Goal: Task Accomplishment & Management: Complete application form

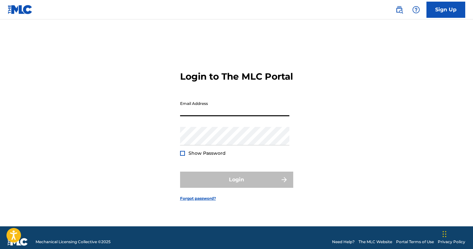
click at [241, 113] on input "Email Address" at bounding box center [234, 107] width 109 height 18
type input "[EMAIL_ADDRESS][DOMAIN_NAME]"
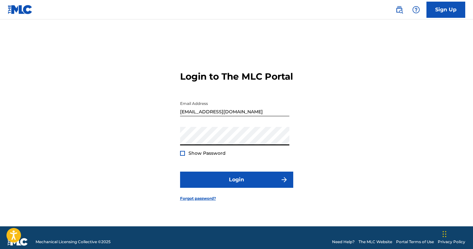
click at [180, 171] on button "Login" at bounding box center [236, 179] width 113 height 16
click at [182, 156] on div at bounding box center [182, 153] width 5 height 5
click at [180, 171] on button "Login" at bounding box center [236, 179] width 113 height 16
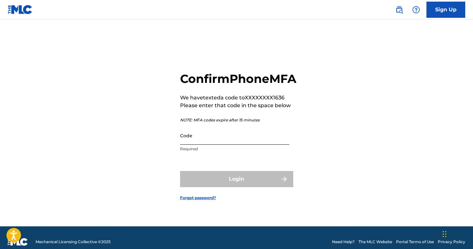
click at [206, 145] on input "Code" at bounding box center [234, 135] width 109 height 18
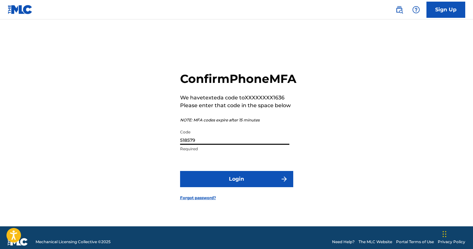
type input "518579"
click at [180, 171] on button "Login" at bounding box center [236, 179] width 113 height 16
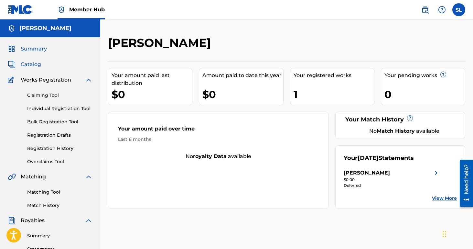
click at [35, 66] on span "Catalog" at bounding box center [31, 65] width 20 height 8
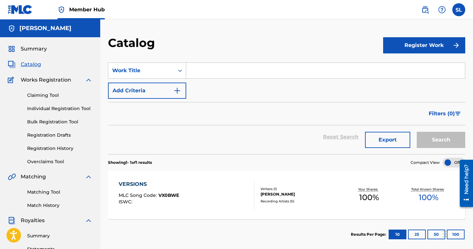
click at [205, 72] on input "Search Form" at bounding box center [325, 71] width 279 height 16
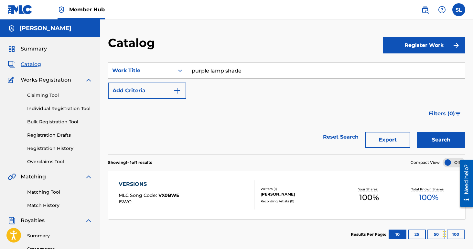
type input "purple lamp shade"
click at [417, 132] on button "Search" at bounding box center [441, 140] width 49 height 16
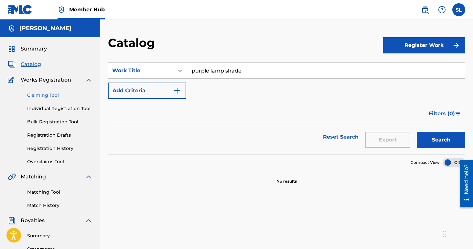
click at [56, 98] on link "Claiming Tool" at bounding box center [59, 95] width 65 height 7
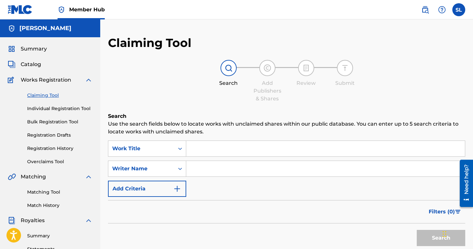
click at [202, 143] on input "Search Form" at bounding box center [325, 149] width 279 height 16
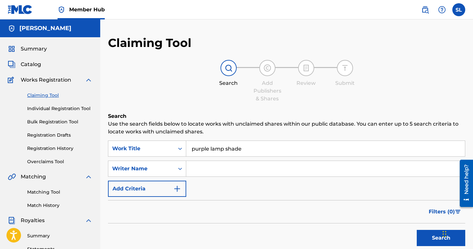
type input "purple lamp shade"
click at [417, 230] on button "Search" at bounding box center [441, 238] width 49 height 16
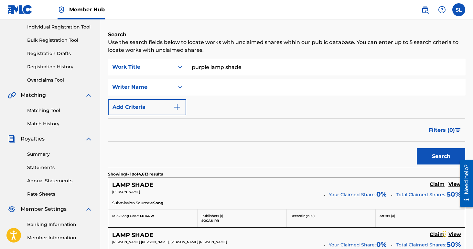
scroll to position [43, 0]
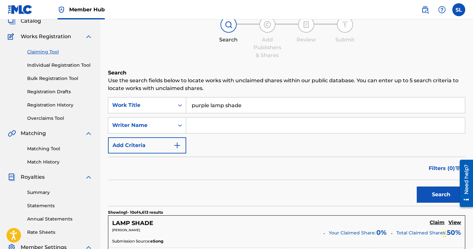
click at [220, 122] on input "Search Form" at bounding box center [325, 125] width 279 height 16
click at [417, 186] on button "Search" at bounding box center [441, 194] width 49 height 16
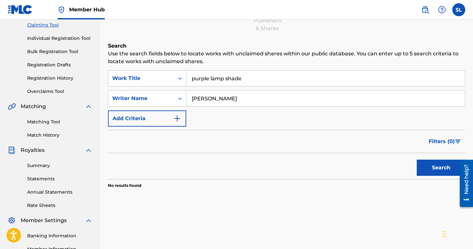
scroll to position [73, 0]
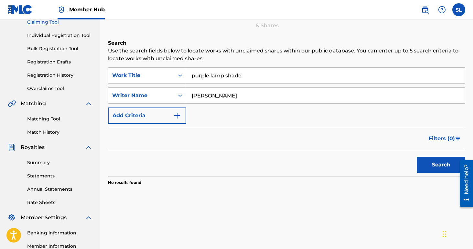
drag, startPoint x: 245, startPoint y: 94, endPoint x: 191, endPoint y: 94, distance: 54.0
click at [191, 94] on input "[PERSON_NAME]" at bounding box center [325, 96] width 279 height 16
type input "T"
type input "s"
click at [417, 157] on button "Search" at bounding box center [441, 165] width 49 height 16
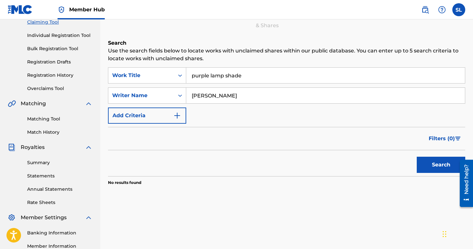
drag, startPoint x: 249, startPoint y: 97, endPoint x: 215, endPoint y: 95, distance: 33.7
click at [215, 95] on input "[PERSON_NAME]" at bounding box center [325, 96] width 279 height 16
type input "[PERSON_NAME]"
click at [417, 157] on button "Search" at bounding box center [441, 165] width 49 height 16
click at [223, 112] on div "SearchWithCriteria7b819315-e265-4071-a570-c3cd9b13ba9b Work Title purple lamp s…" at bounding box center [287, 95] width 358 height 56
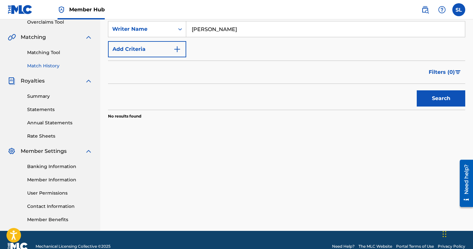
scroll to position [152, 0]
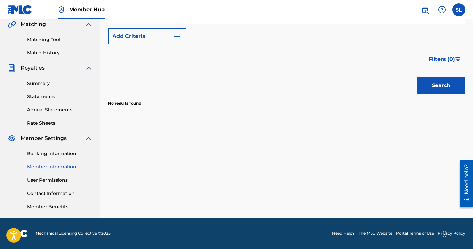
click at [50, 167] on link "Member Information" at bounding box center [59, 166] width 65 height 7
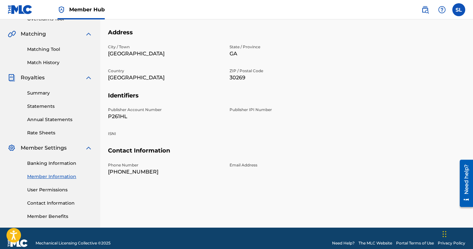
scroll to position [152, 0]
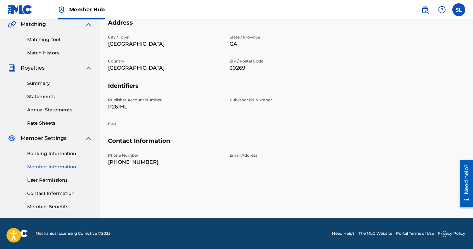
click at [245, 103] on div "Publisher IPI Number" at bounding box center [287, 104] width 114 height 14
click at [244, 100] on p "Publisher IPI Number" at bounding box center [287, 100] width 114 height 6
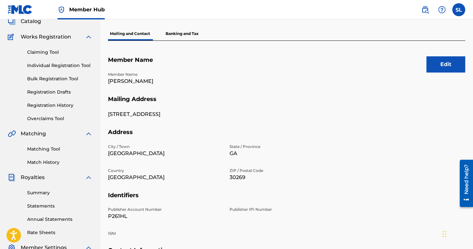
scroll to position [0, 0]
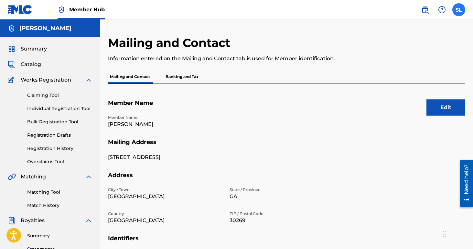
click at [459, 9] on label at bounding box center [459, 9] width 13 height 13
click at [459, 10] on input "SL [PERSON_NAME] [EMAIL_ADDRESS][DOMAIN_NAME] Notification Preferences Profile …" at bounding box center [459, 10] width 0 height 0
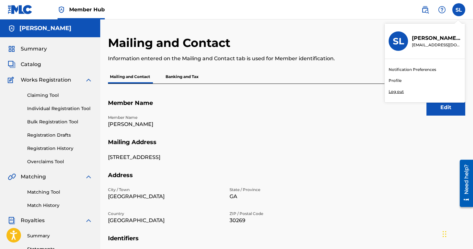
click at [394, 78] on link "Profile" at bounding box center [395, 81] width 13 height 6
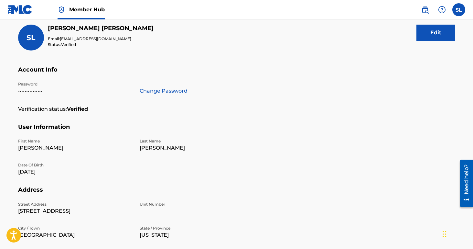
scroll to position [38, 0]
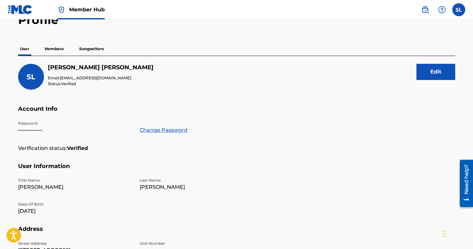
click at [54, 50] on p "Members" at bounding box center [54, 49] width 23 height 14
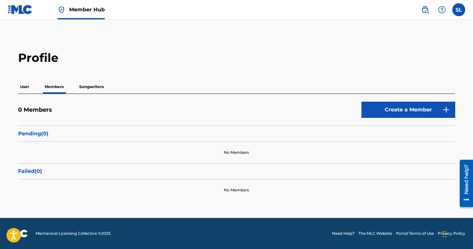
click at [92, 84] on p "Songwriters" at bounding box center [91, 87] width 28 height 14
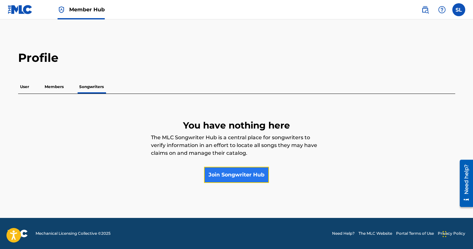
click at [220, 177] on link "Join Songwriter Hub" at bounding box center [236, 175] width 65 height 16
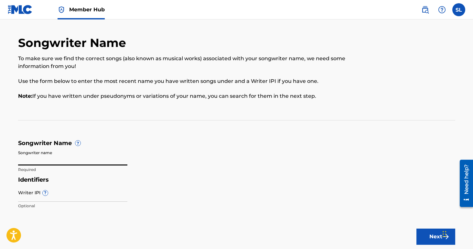
click at [91, 157] on input "Songwriter name" at bounding box center [72, 156] width 109 height 18
type input "[PERSON_NAME]"
click at [64, 193] on input "Writer IPI ?" at bounding box center [72, 192] width 109 height 18
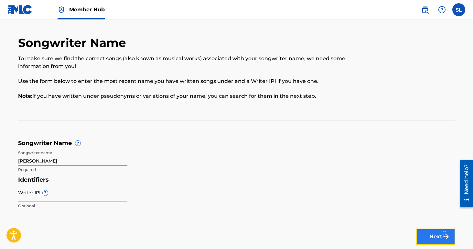
click at [434, 236] on button "Next" at bounding box center [436, 236] width 39 height 16
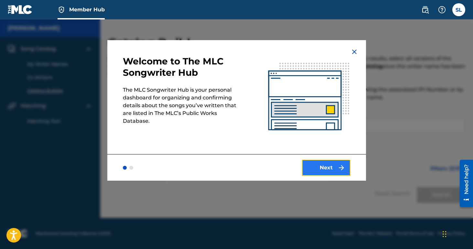
click at [316, 166] on button "Next" at bounding box center [326, 168] width 49 height 16
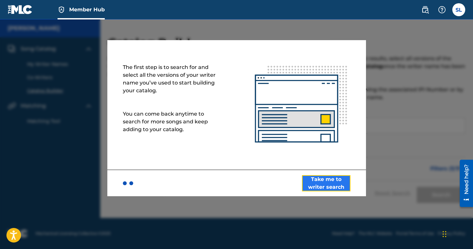
click at [316, 181] on button "Take me to writer search" at bounding box center [326, 183] width 49 height 16
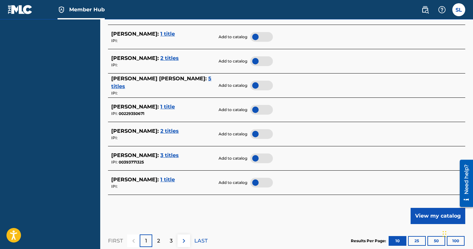
scroll to position [268, 0]
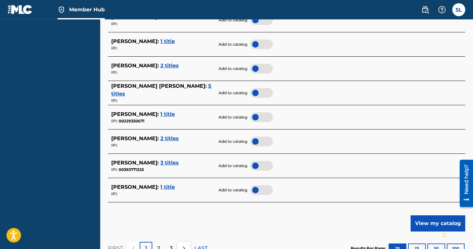
click at [170, 186] on span "1 title" at bounding box center [167, 187] width 15 height 6
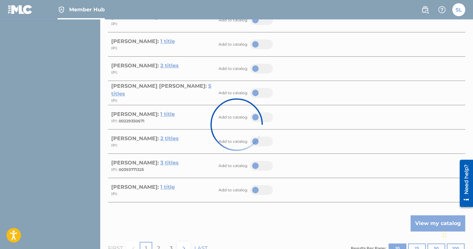
scroll to position [96, 0]
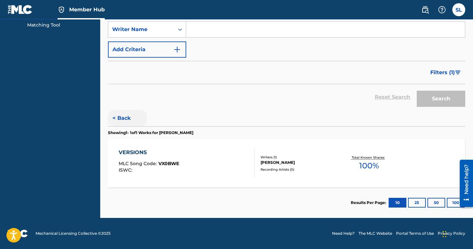
click at [125, 119] on button "< Back" at bounding box center [127, 118] width 39 height 16
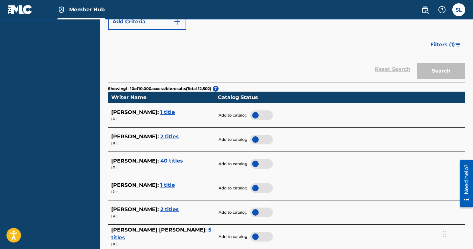
scroll to position [128, 0]
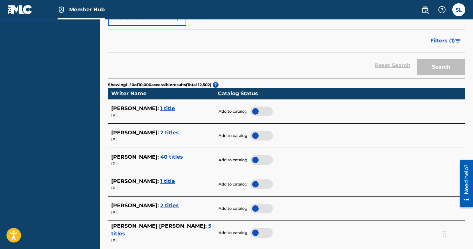
click at [160, 204] on span "2 titles" at bounding box center [169, 205] width 18 height 6
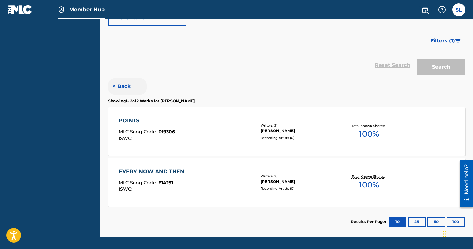
click at [118, 87] on button "< Back" at bounding box center [127, 86] width 39 height 16
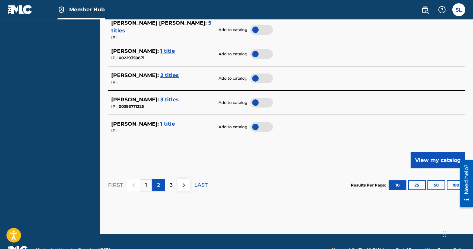
click at [158, 187] on p "2" at bounding box center [158, 185] width 3 height 8
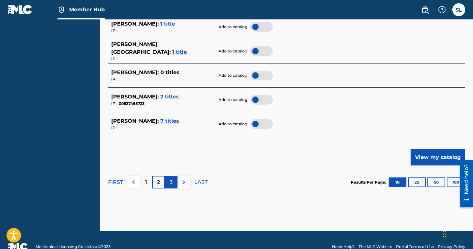
click at [172, 182] on p "3" at bounding box center [171, 182] width 3 height 8
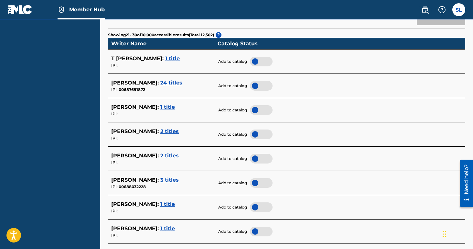
scroll to position [178, 0]
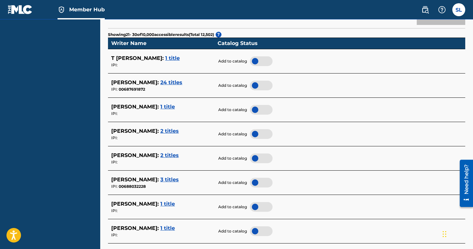
click at [171, 108] on span "1 title" at bounding box center [167, 107] width 15 height 6
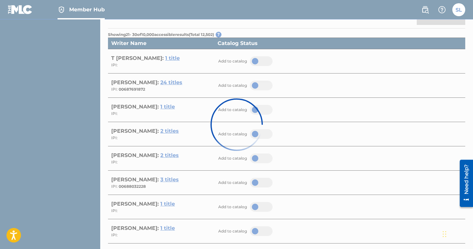
scroll to position [96, 0]
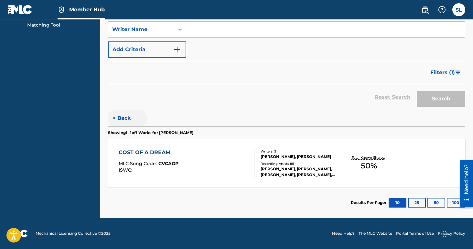
click at [119, 120] on button "< Back" at bounding box center [127, 118] width 39 height 16
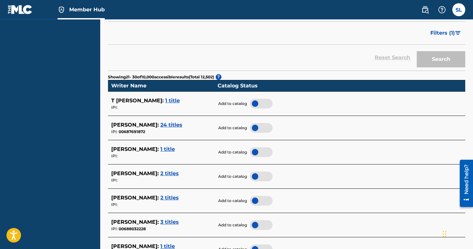
scroll to position [138, 0]
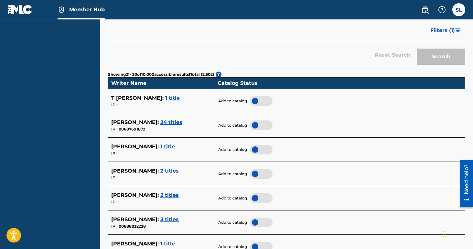
click at [165, 97] on span "1 title" at bounding box center [172, 98] width 15 height 6
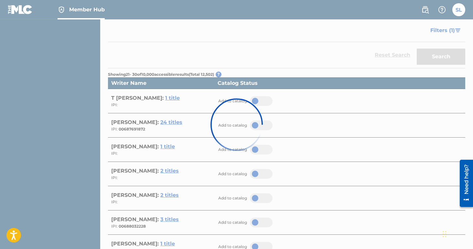
scroll to position [96, 0]
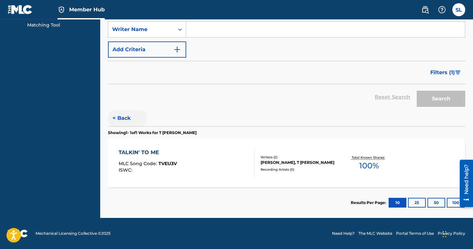
click at [127, 117] on button "< Back" at bounding box center [127, 118] width 39 height 16
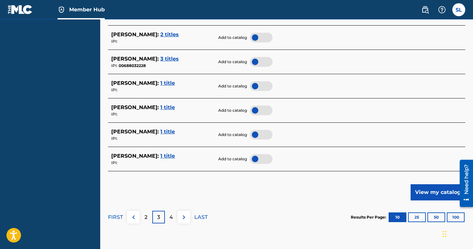
scroll to position [309, 0]
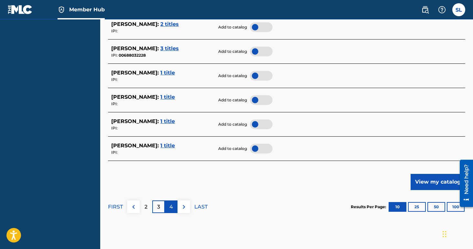
click at [171, 208] on p "4" at bounding box center [172, 207] width 4 height 8
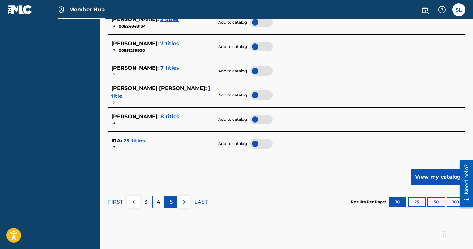
click at [169, 200] on div "5" at bounding box center [171, 201] width 13 height 13
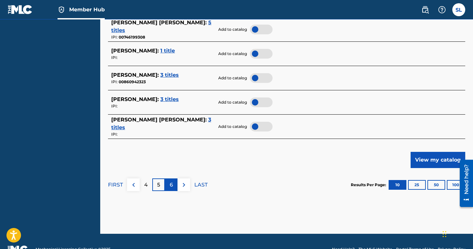
click at [171, 184] on p "6" at bounding box center [171, 185] width 3 height 8
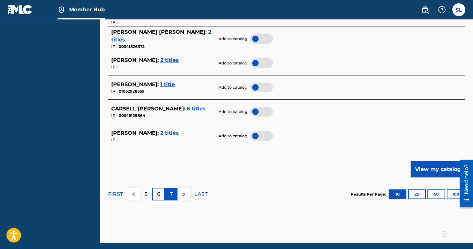
click at [168, 192] on div "7" at bounding box center [171, 194] width 13 height 13
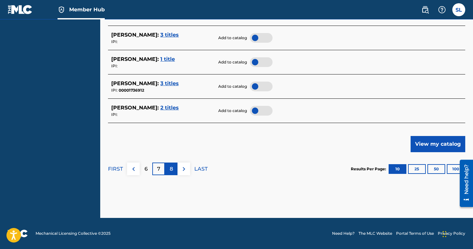
click at [170, 167] on p "8" at bounding box center [171, 169] width 3 height 8
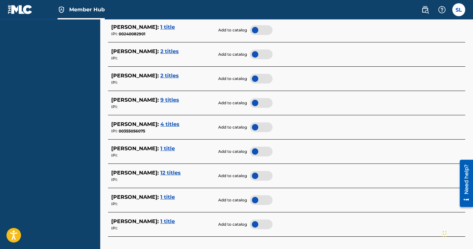
scroll to position [0, 0]
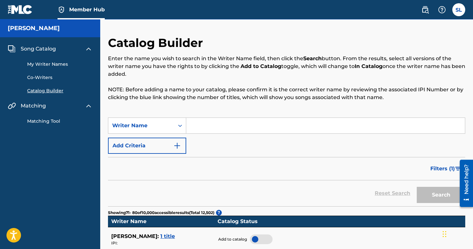
click at [205, 123] on input "Search Form" at bounding box center [325, 126] width 279 height 16
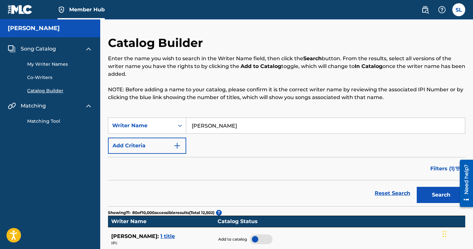
type input "[PERSON_NAME]"
click at [417, 187] on button "Search" at bounding box center [441, 195] width 49 height 16
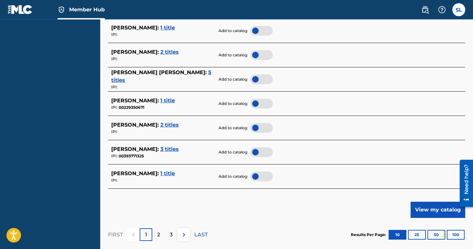
scroll to position [281, 0]
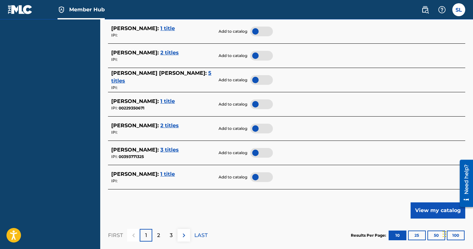
click at [173, 174] on span "1 title" at bounding box center [167, 174] width 15 height 6
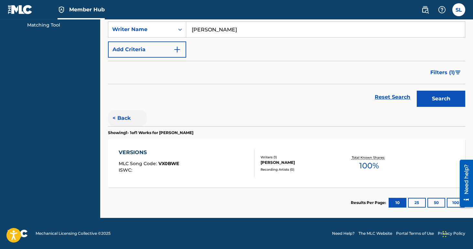
click at [117, 118] on button "< Back" at bounding box center [127, 118] width 39 height 16
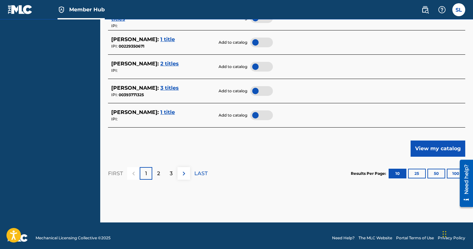
scroll to position [340, 0]
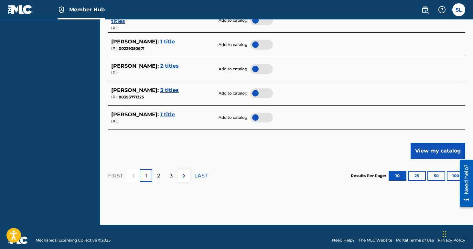
click at [255, 116] on div at bounding box center [261, 118] width 23 height 10
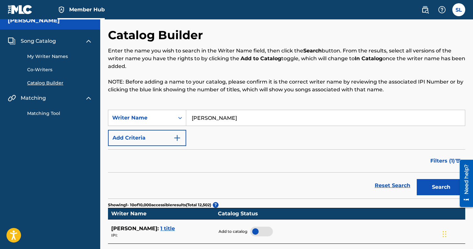
scroll to position [0, 0]
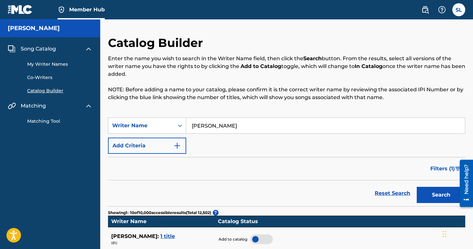
click at [47, 63] on link "My Writer Names" at bounding box center [59, 64] width 65 height 7
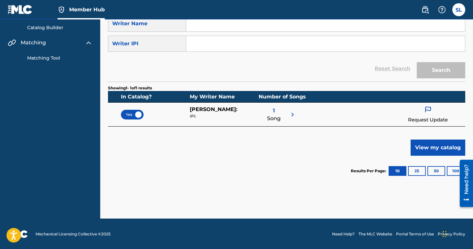
scroll to position [64, 0]
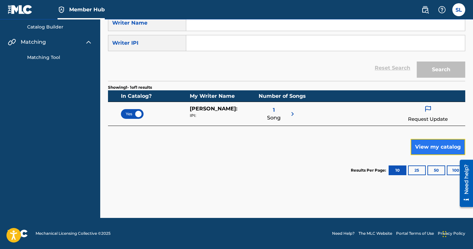
click at [418, 145] on button "View my catalog" at bounding box center [438, 147] width 55 height 16
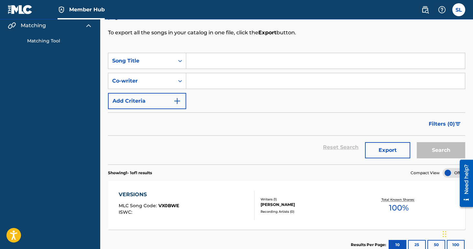
scroll to position [122, 0]
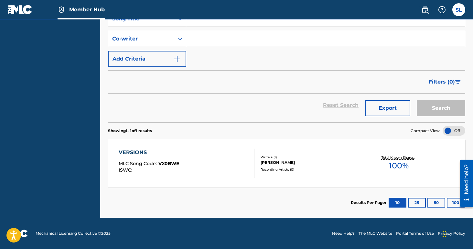
click at [271, 158] on div "Writers ( 1 )" at bounding box center [300, 157] width 79 height 5
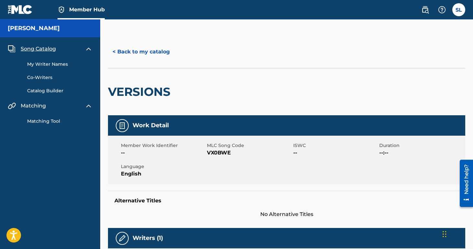
click at [12, 47] on img at bounding box center [12, 49] width 8 height 8
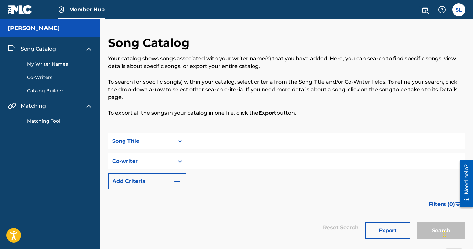
click at [22, 7] on img at bounding box center [20, 9] width 25 height 9
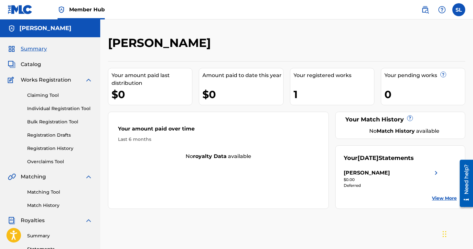
click at [409, 87] on div "0" at bounding box center [425, 94] width 81 height 15
click at [34, 65] on span "Catalog" at bounding box center [31, 65] width 20 height 8
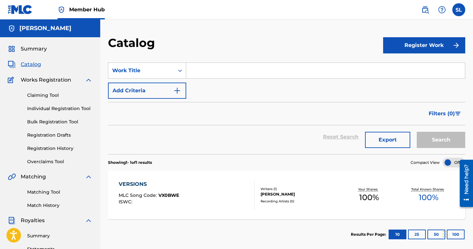
click at [204, 71] on input "Search Form" at bounding box center [325, 71] width 279 height 16
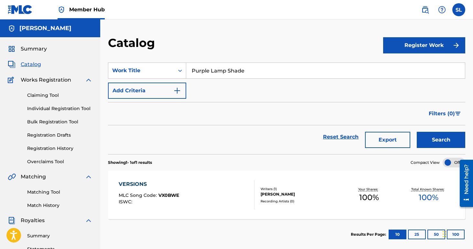
type input "Purple Lamp Shade"
click at [417, 132] on button "Search" at bounding box center [441, 140] width 49 height 16
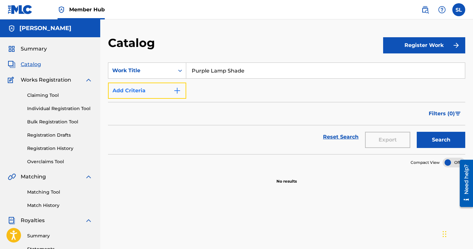
click at [177, 89] on img "Search Form" at bounding box center [177, 91] width 8 height 8
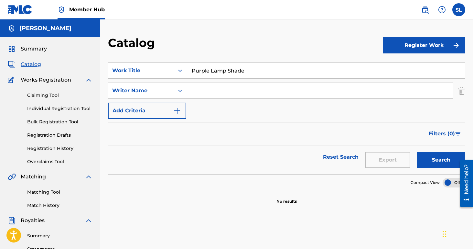
click at [205, 93] on input "Search Form" at bounding box center [319, 91] width 267 height 16
type input "[PERSON_NAME]"
click at [417, 152] on button "Search" at bounding box center [441, 160] width 49 height 16
drag, startPoint x: 260, startPoint y: 88, endPoint x: 193, endPoint y: 87, distance: 66.7
click at [193, 87] on input "[PERSON_NAME]" at bounding box center [319, 91] width 267 height 16
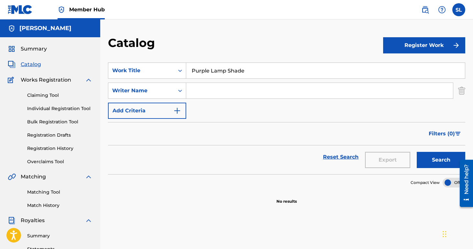
click at [210, 108] on div "SearchWithCriteria8684dec7-22de-4f54-8a34-5002e575523c Work Title Purple Lamp S…" at bounding box center [287, 90] width 358 height 56
click at [255, 71] on input "Purple Lamp Shade" at bounding box center [325, 71] width 279 height 16
click at [417, 152] on button "Search" at bounding box center [441, 160] width 49 height 16
click at [463, 89] on img "Search Form" at bounding box center [461, 91] width 7 height 16
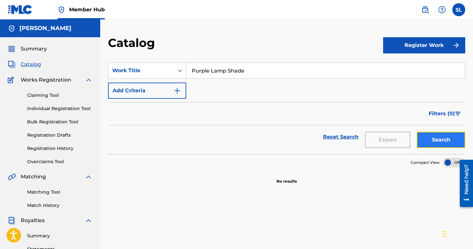
click at [440, 146] on button "Search" at bounding box center [441, 140] width 49 height 16
click at [247, 68] on input "Purple Lamp Shade" at bounding box center [325, 71] width 279 height 16
click at [329, 137] on link "Reset Search" at bounding box center [341, 137] width 42 height 14
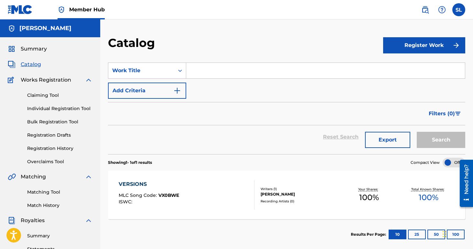
click at [231, 71] on input "Search Form" at bounding box center [325, 71] width 279 height 16
click at [214, 54] on div "Catalog" at bounding box center [245, 45] width 275 height 19
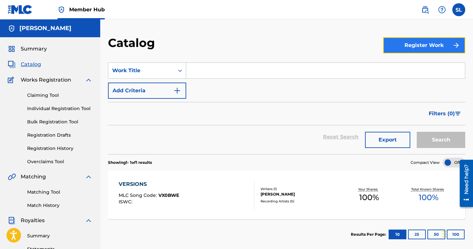
click at [402, 49] on button "Register Work" at bounding box center [424, 45] width 82 height 16
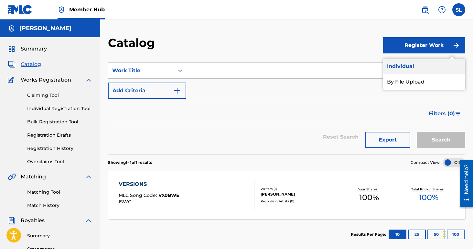
click at [400, 66] on link "Individual" at bounding box center [424, 67] width 82 height 16
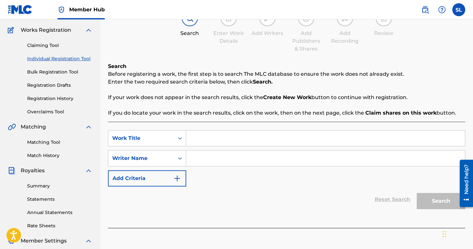
scroll to position [52, 0]
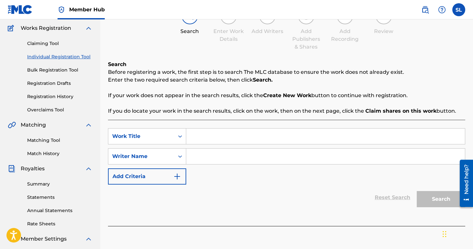
click at [226, 139] on input "Search Form" at bounding box center [325, 136] width 279 height 16
type input "Purple Lamp Shade"
click at [228, 150] on input "Search Form" at bounding box center [325, 157] width 279 height 16
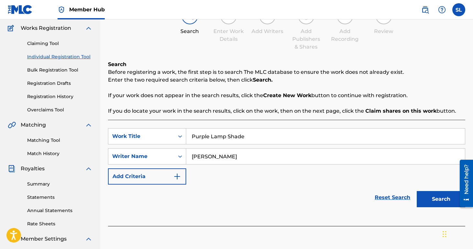
type input "[PERSON_NAME]"
click at [442, 200] on button "Search" at bounding box center [441, 199] width 49 height 16
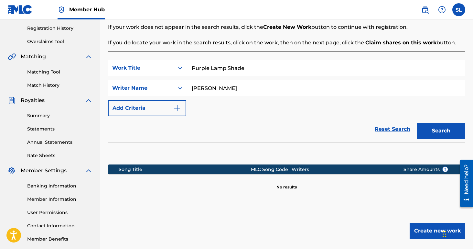
scroll to position [117, 0]
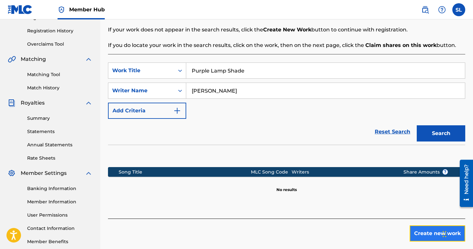
click at [424, 231] on button "Create new work" at bounding box center [438, 233] width 56 height 16
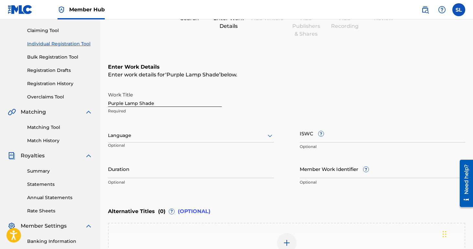
scroll to position [80, 0]
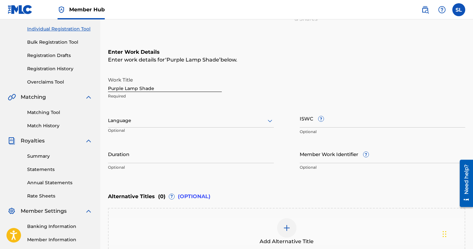
click at [203, 120] on div at bounding box center [191, 120] width 166 height 8
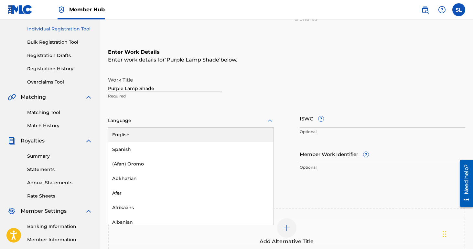
click at [186, 136] on div "English" at bounding box center [190, 134] width 165 height 15
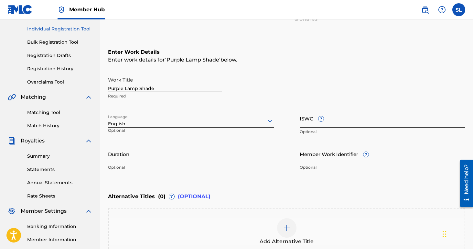
click at [336, 121] on input "ISWC ?" at bounding box center [383, 118] width 166 height 18
click at [318, 88] on div "Work Title Purple Lamp Shade Required" at bounding box center [287, 87] width 358 height 29
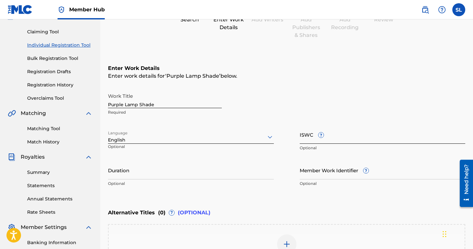
scroll to position [62, 0]
